Goal: Information Seeking & Learning: Learn about a topic

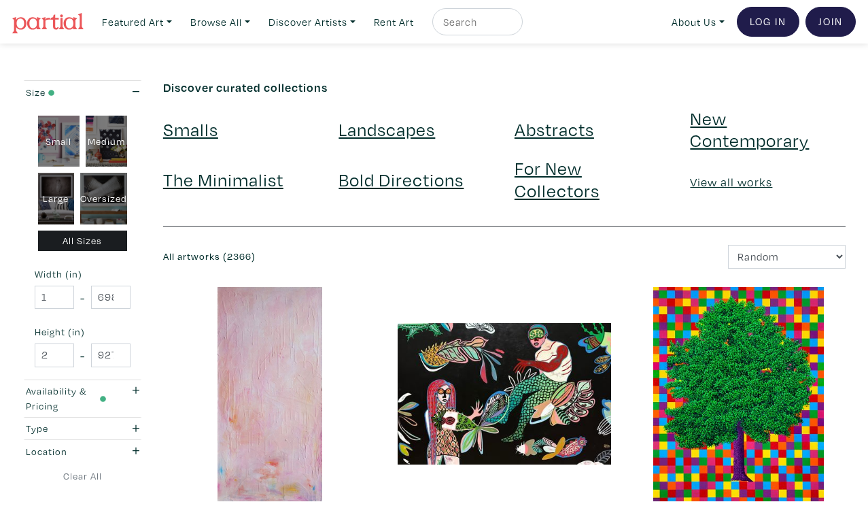
click at [101, 179] on div "Oversized" at bounding box center [103, 199] width 47 height 52
type input "48"
type input "400"
type input "48"
type input "121"
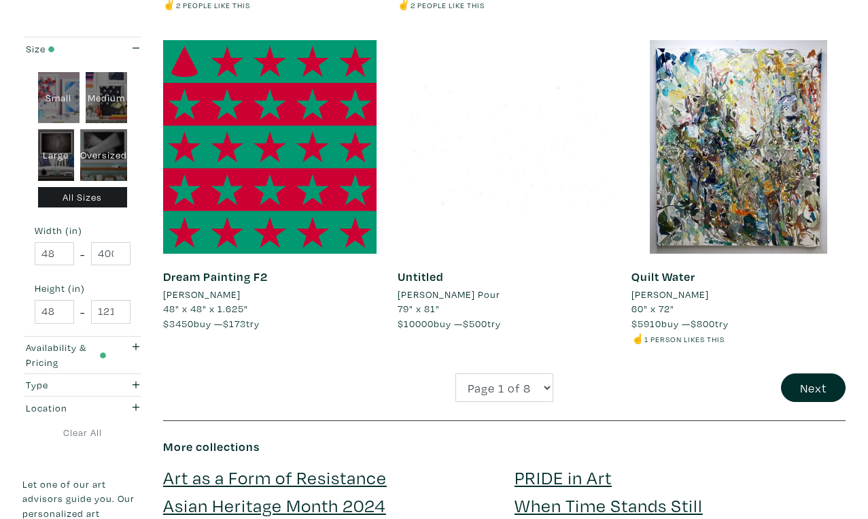
scroll to position [2675, 0]
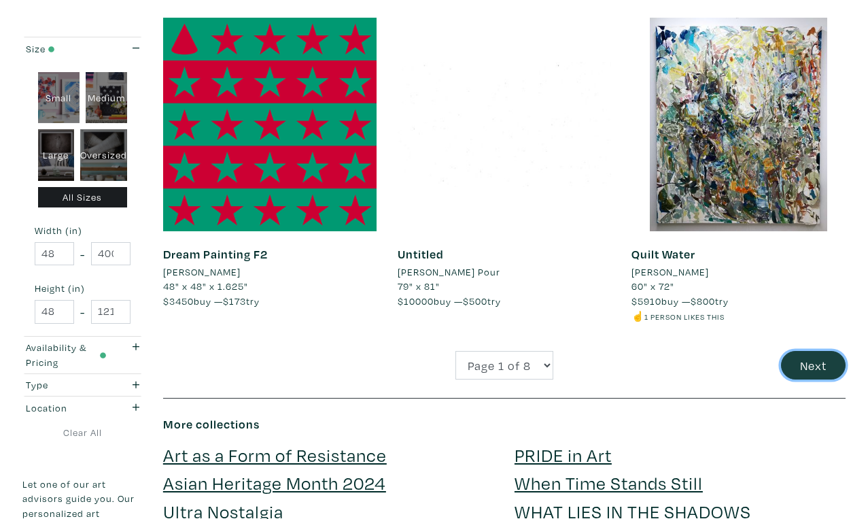
click at [816, 351] on button "Next" at bounding box center [813, 365] width 65 height 29
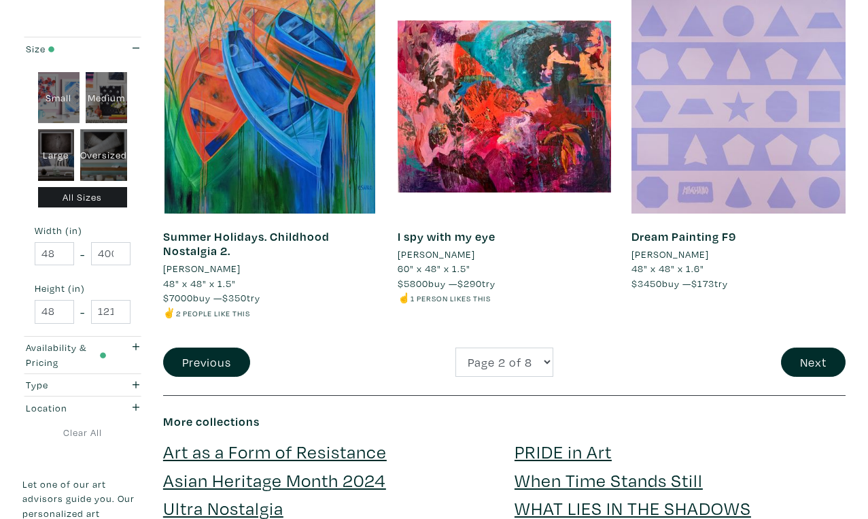
scroll to position [2600, 0]
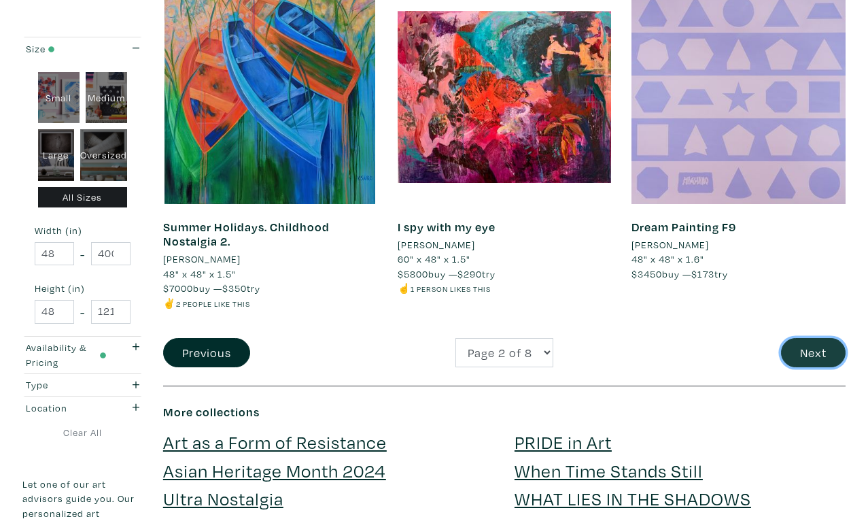
click at [820, 338] on button "Next" at bounding box center [813, 352] width 65 height 29
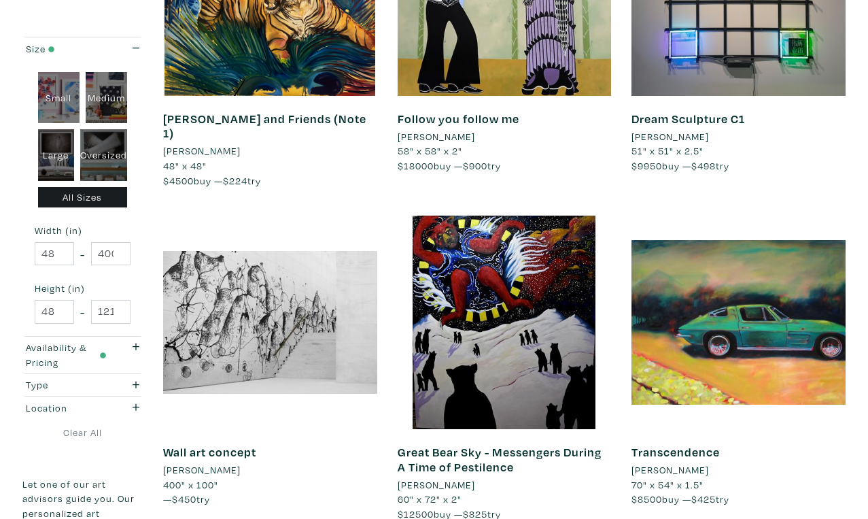
scroll to position [2370, 0]
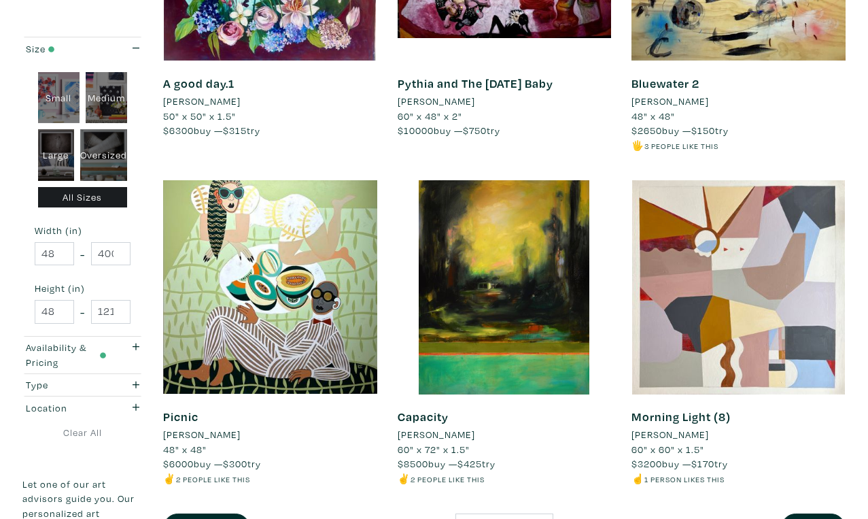
scroll to position [2442, 0]
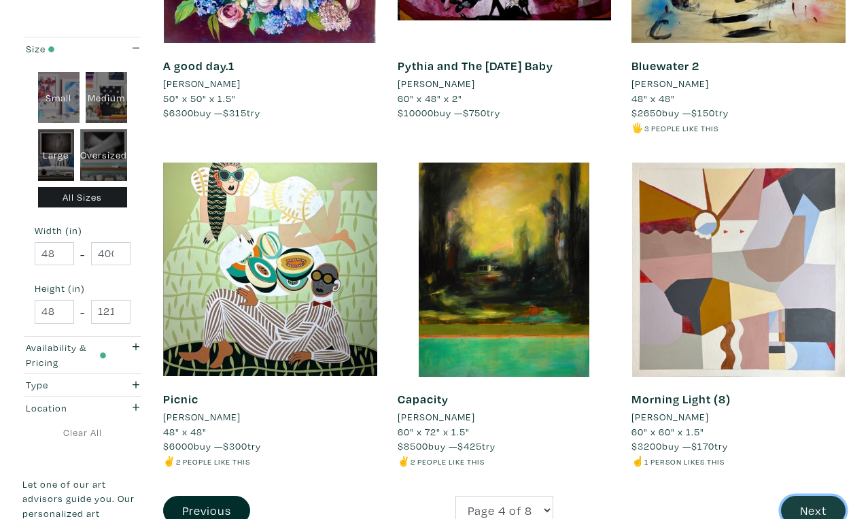
click at [818, 496] on button "Next" at bounding box center [813, 510] width 65 height 29
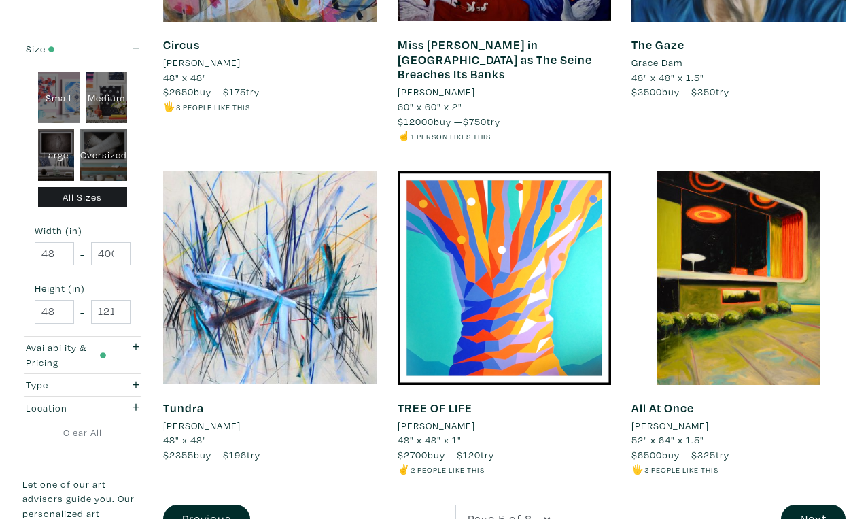
scroll to position [2495, 0]
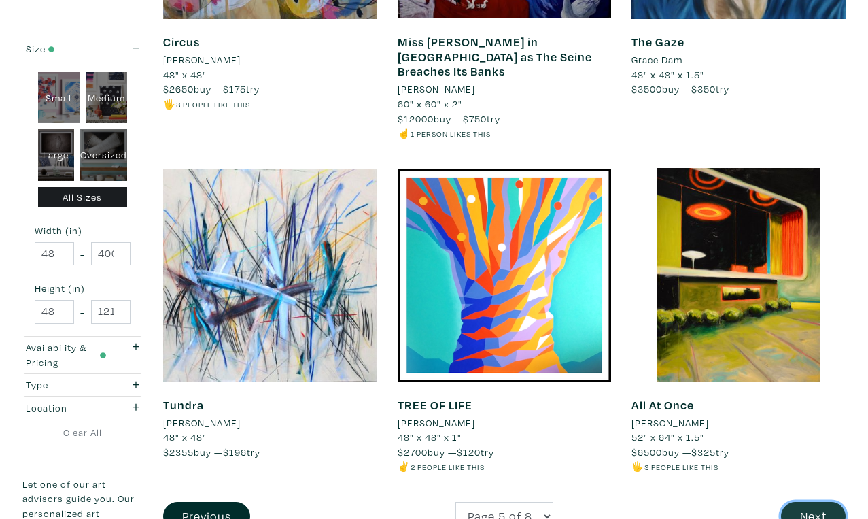
click at [812, 502] on button "Next" at bounding box center [813, 516] width 65 height 29
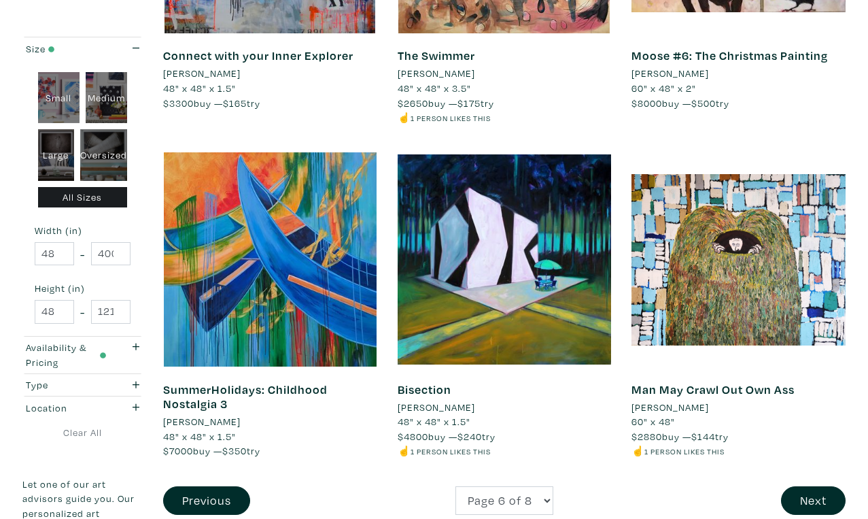
scroll to position [2527, 0]
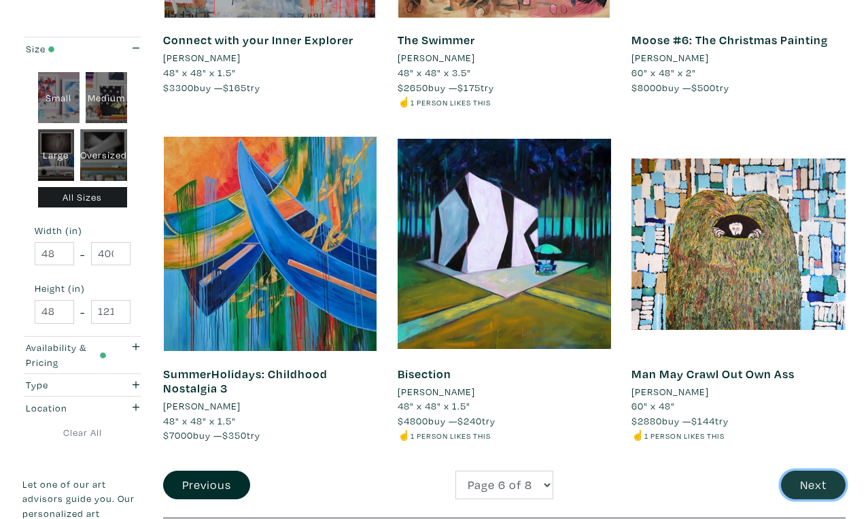
click at [798, 470] on button "Next" at bounding box center [813, 484] width 65 height 29
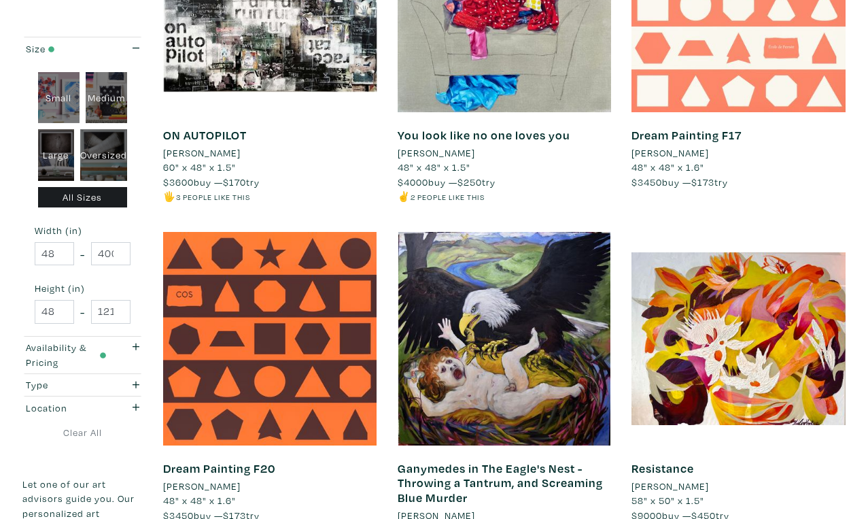
scroll to position [2392, 0]
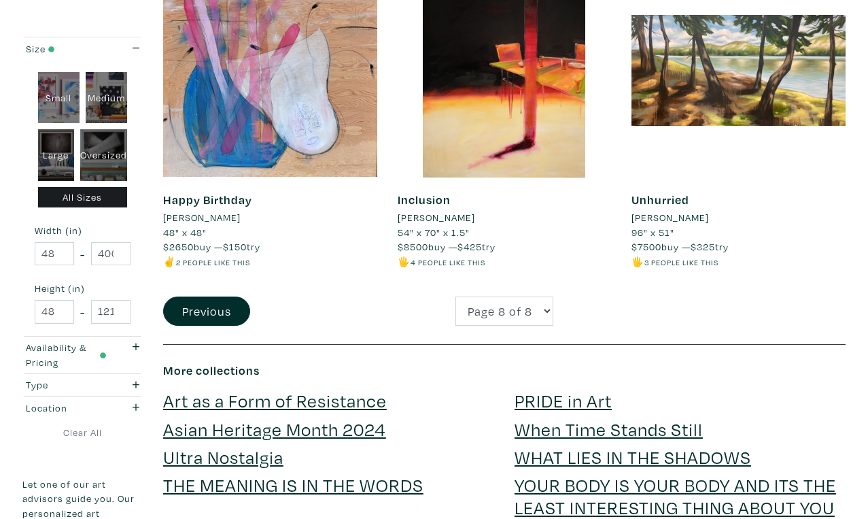
scroll to position [1007, 0]
